Goal: Task Accomplishment & Management: Use online tool/utility

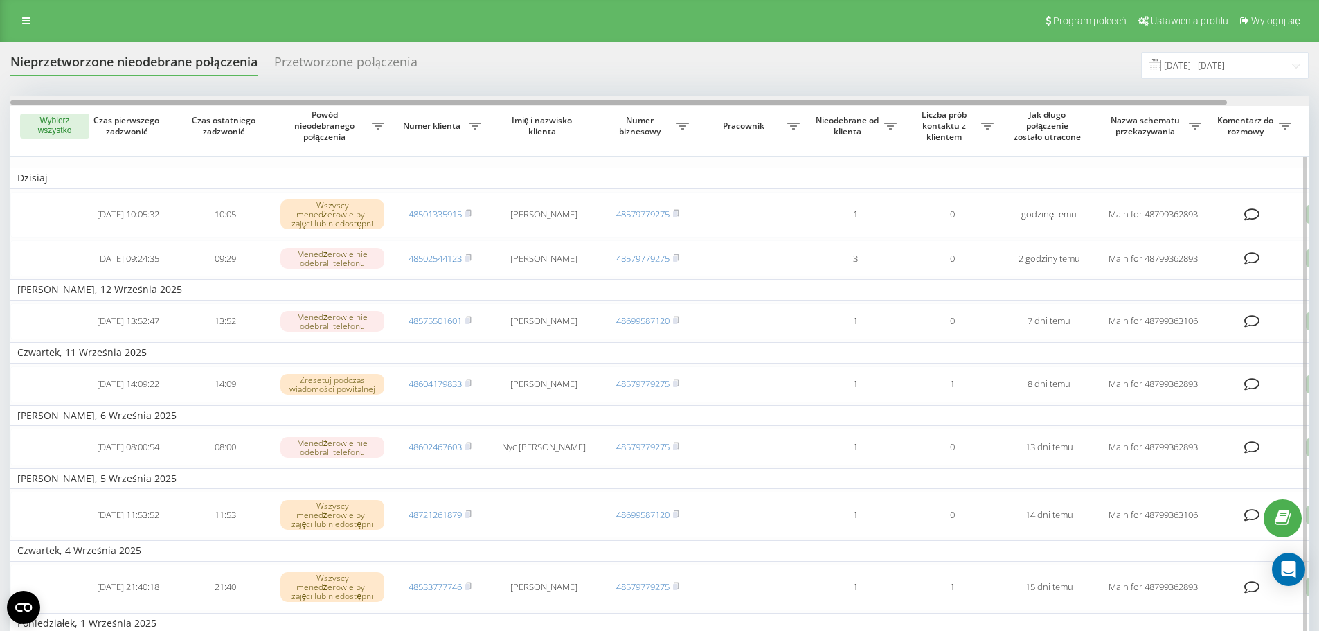
scroll to position [0, 87]
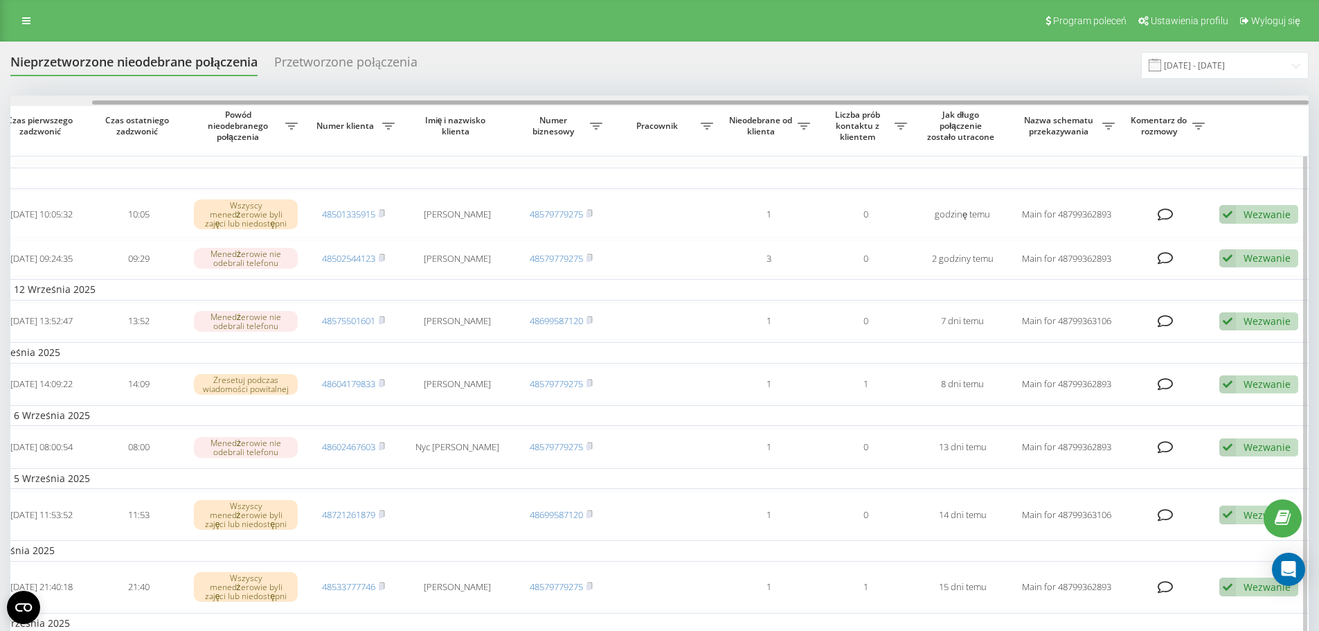
drag, startPoint x: 579, startPoint y: 102, endPoint x: 1126, endPoint y: 144, distance: 548.5
click at [1086, 105] on div at bounding box center [659, 101] width 1298 height 10
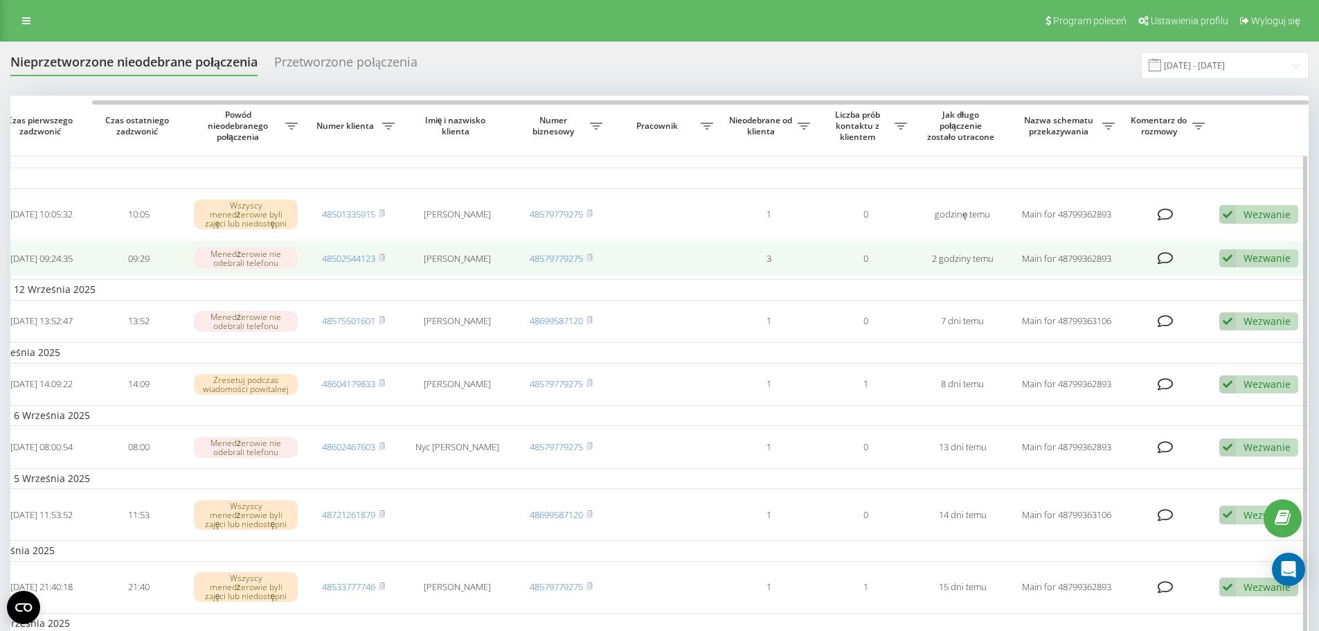
click at [1234, 262] on icon at bounding box center [1227, 258] width 17 height 19
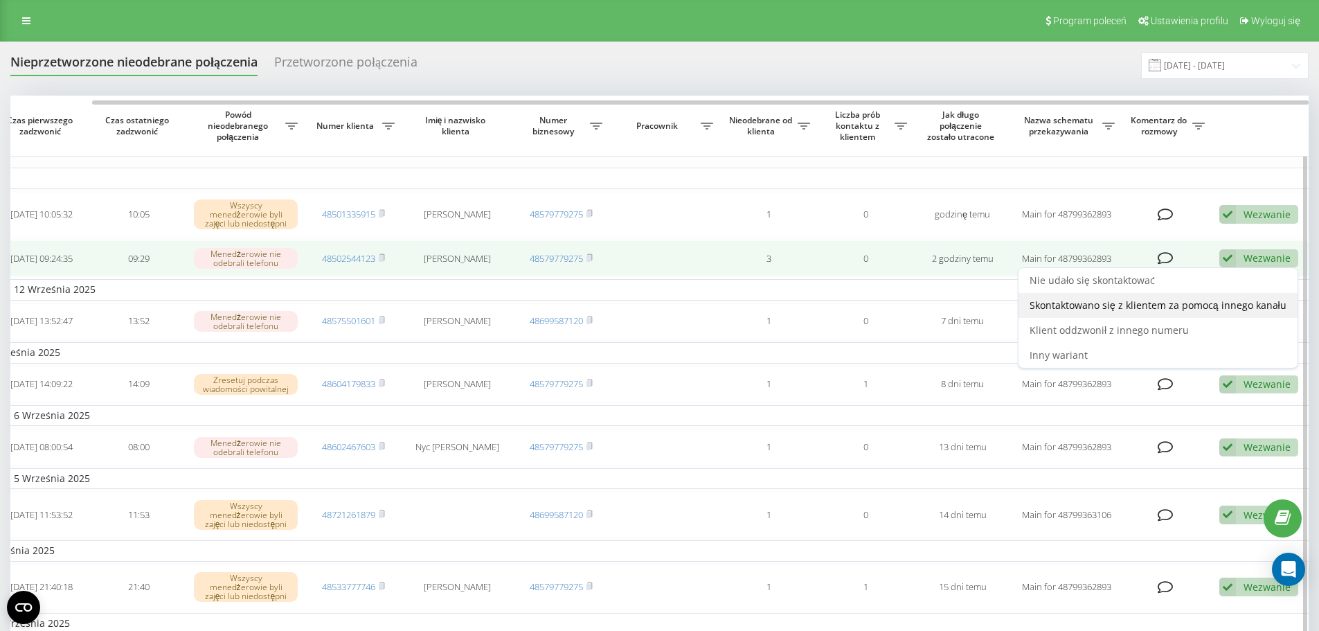
click at [1083, 309] on span "Skontaktowano się z klientem za pomocą innego kanału" at bounding box center [1157, 304] width 257 height 13
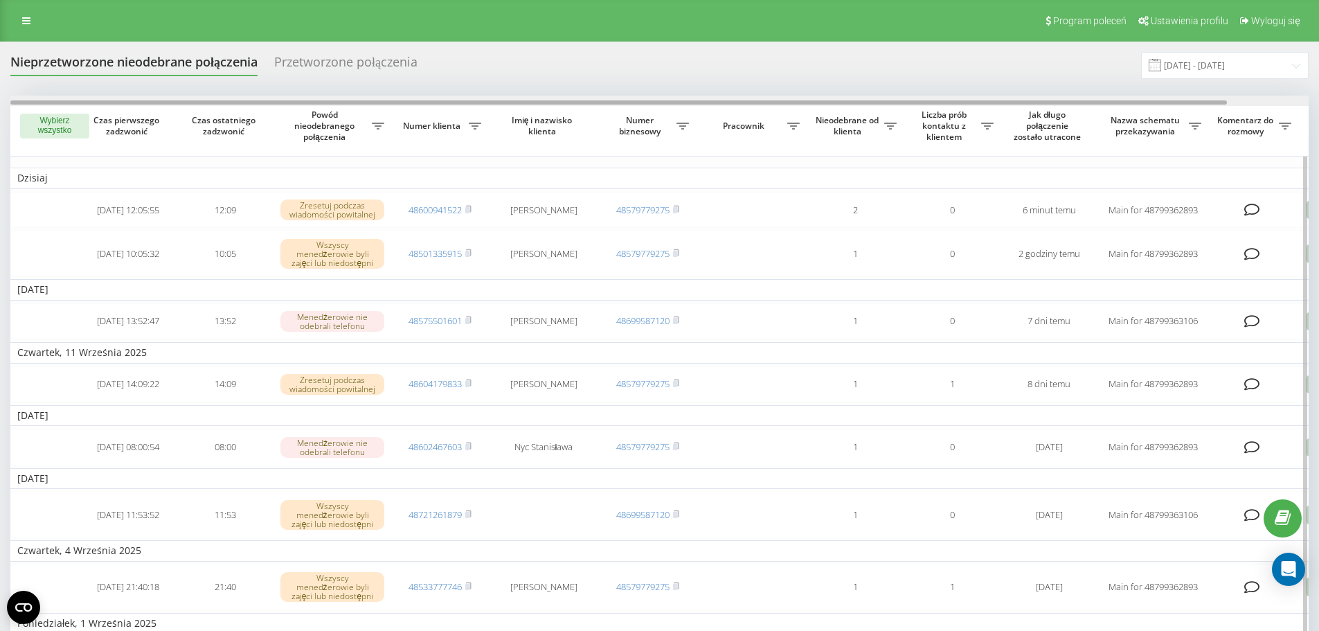
scroll to position [0, 87]
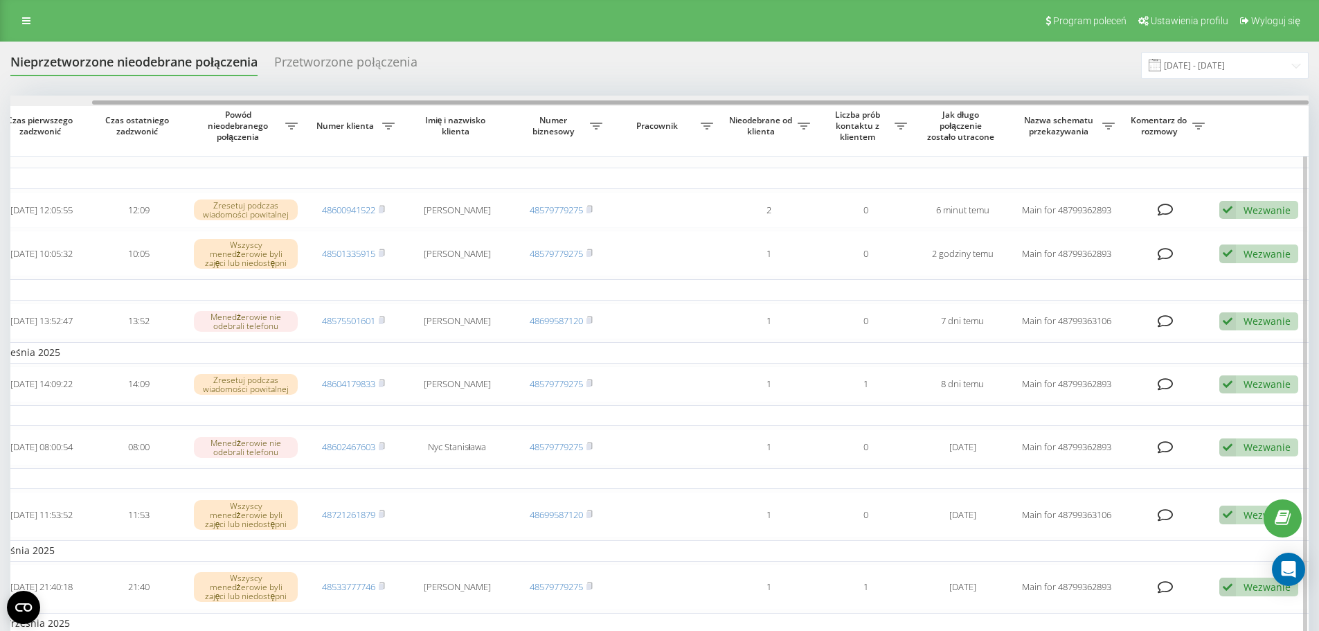
drag, startPoint x: 459, startPoint y: 103, endPoint x: 1033, endPoint y: 129, distance: 575.1
click at [1033, 129] on div "Wybierz wszystko Czas pierwszego zadzwonić Czas ostatniego zadzwonić Powód nieo…" at bounding box center [659, 465] width 1298 height 739
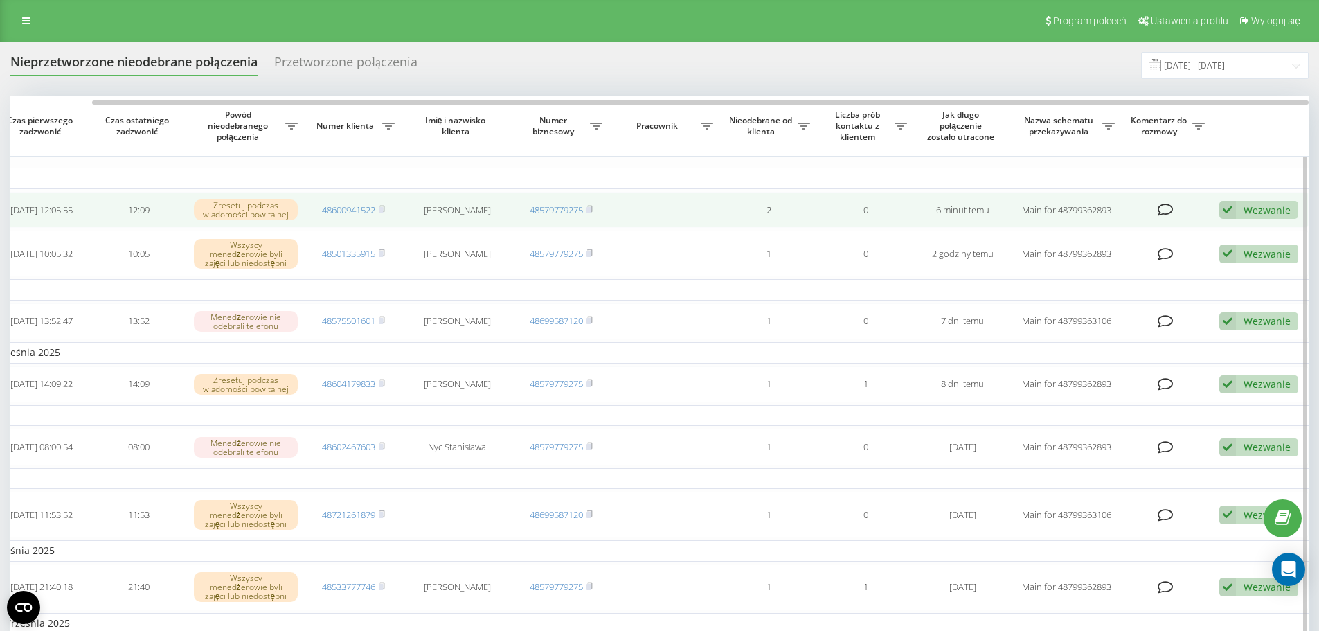
click at [1257, 210] on div "Wezwanie" at bounding box center [1266, 210] width 47 height 13
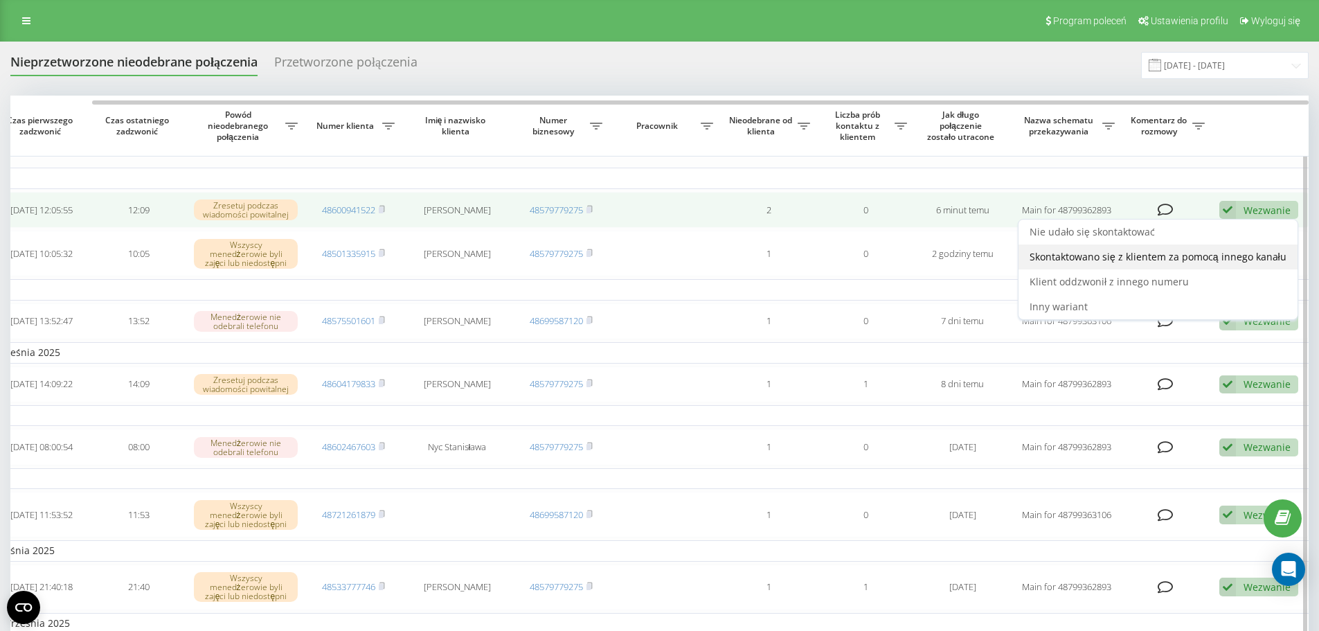
click at [1132, 254] on span "Skontaktowano się z klientem za pomocą innego kanału" at bounding box center [1157, 256] width 257 height 13
